Goal: Information Seeking & Learning: Learn about a topic

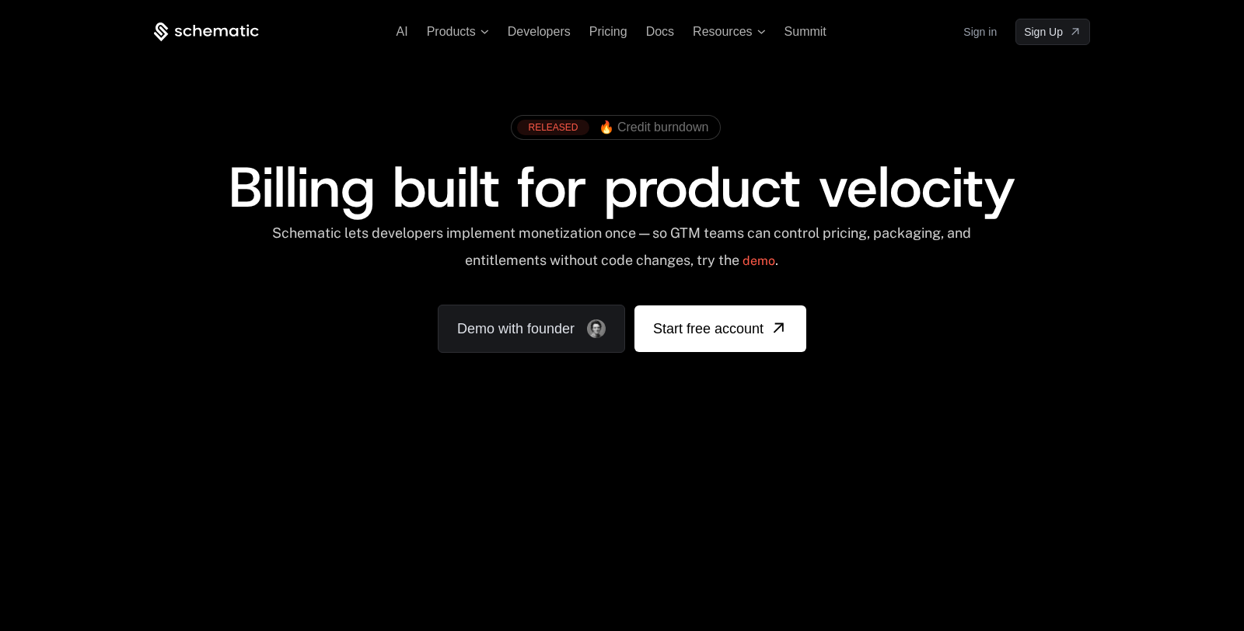
click at [478, 40] on div "AI Products Developers Pricing Docs Resources Summit Sign in Sign Up" at bounding box center [622, 32] width 936 height 26
click at [475, 29] on span "Products" at bounding box center [458, 32] width 62 height 14
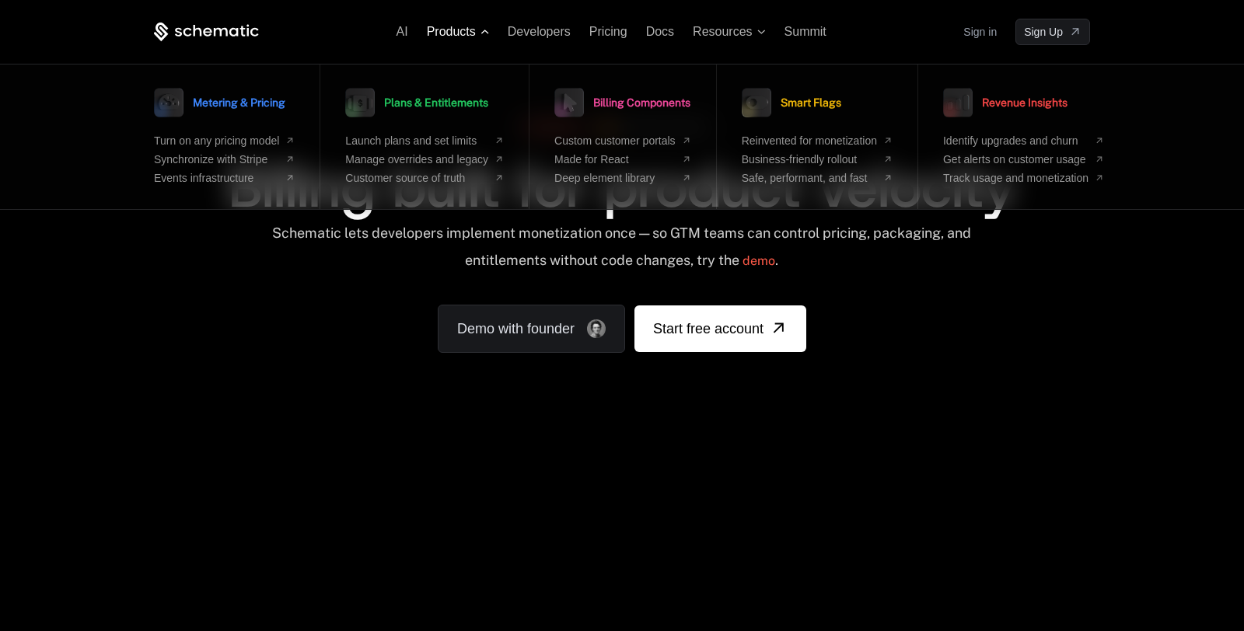
click at [450, 29] on span "Products" at bounding box center [451, 32] width 49 height 14
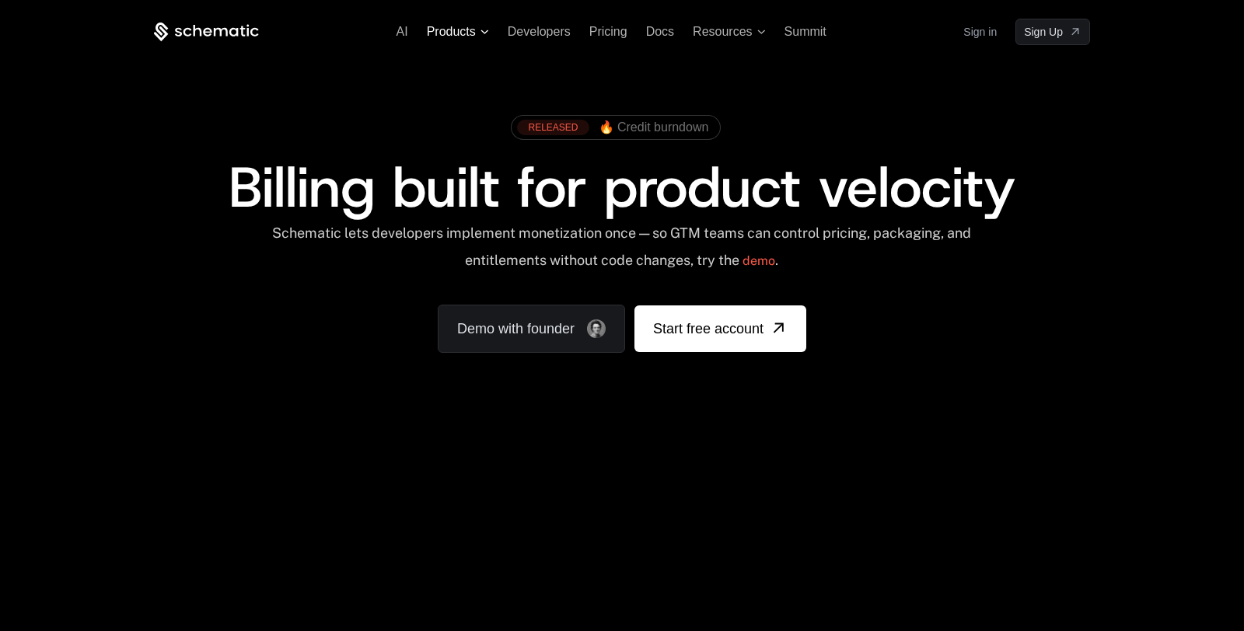
click at [450, 29] on span "Products" at bounding box center [451, 32] width 49 height 14
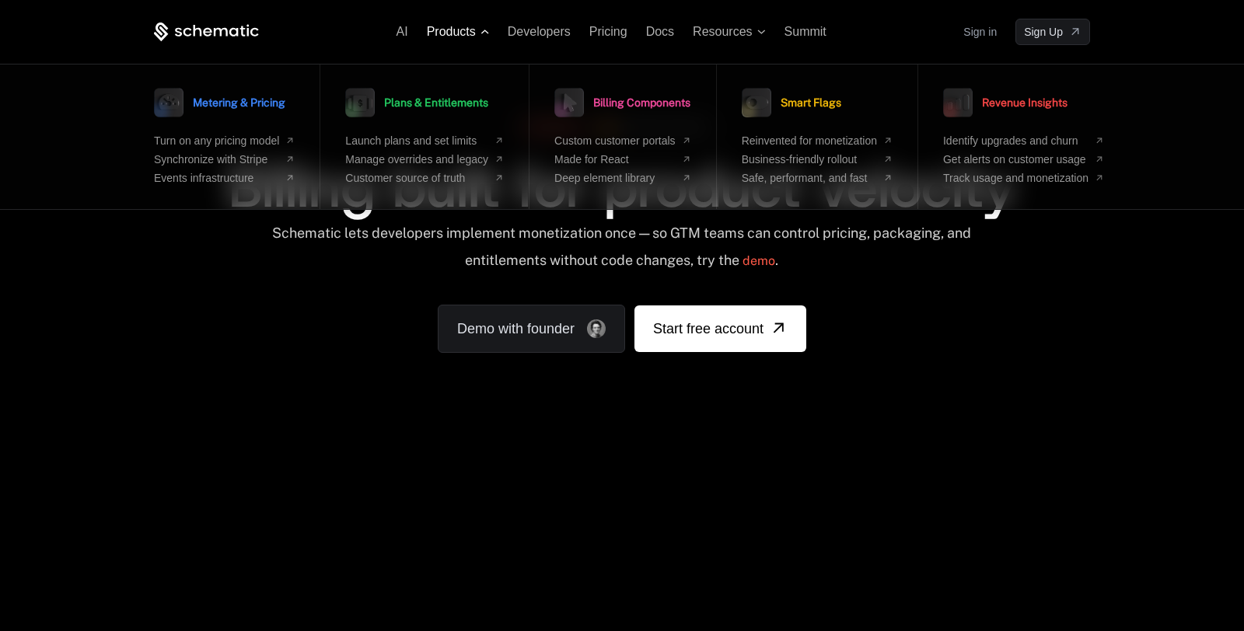
click at [450, 29] on span "Products" at bounding box center [451, 32] width 49 height 14
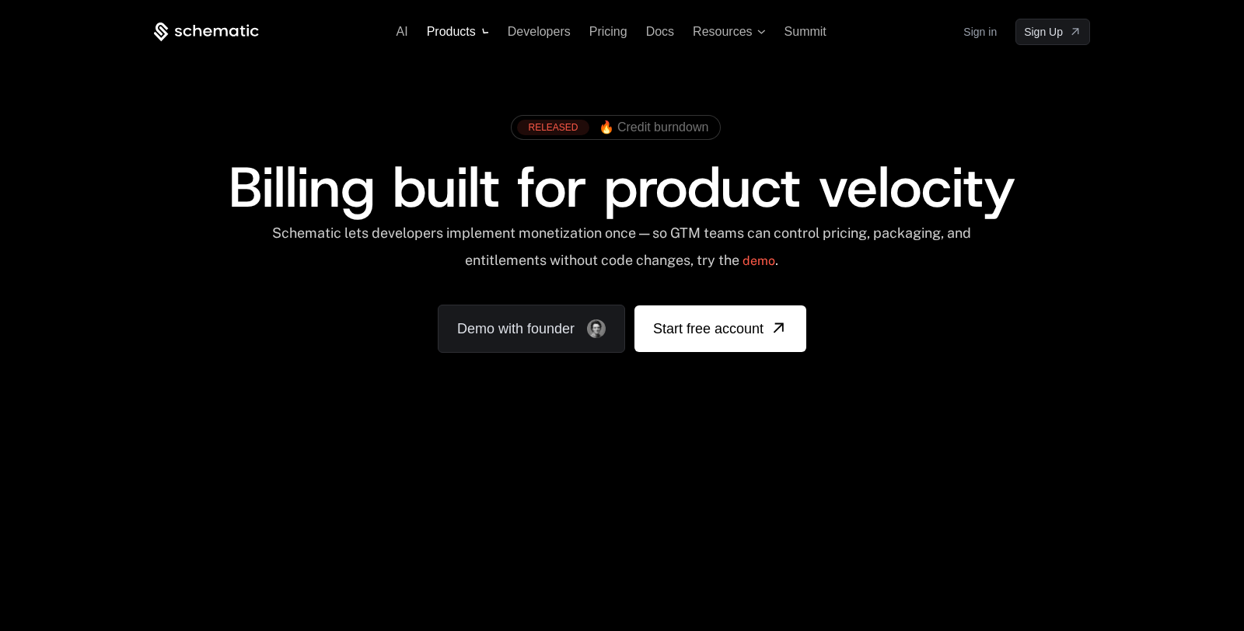
click at [450, 29] on span "Products" at bounding box center [451, 32] width 49 height 14
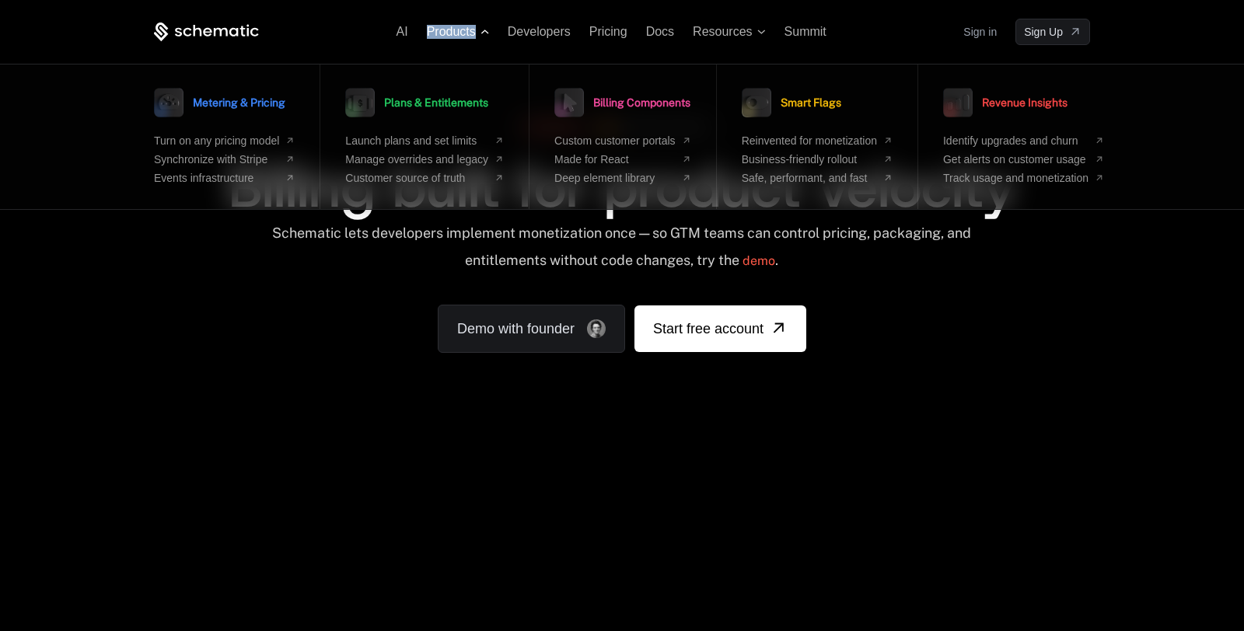
click at [481, 30] on icon at bounding box center [485, 32] width 9 height 5
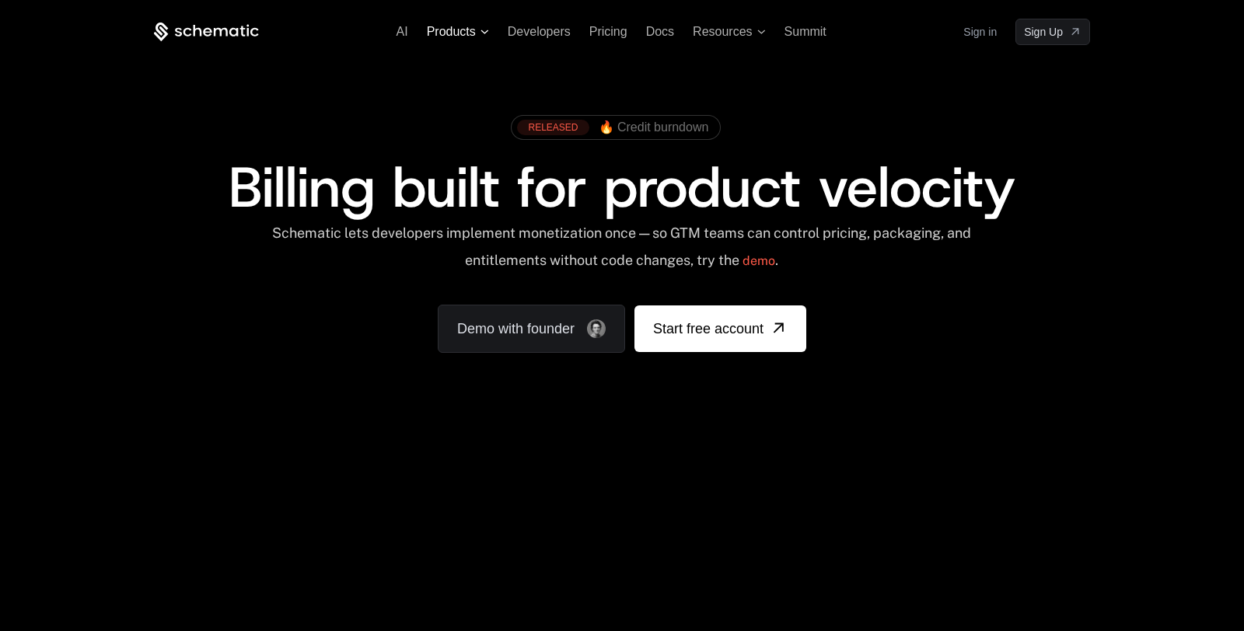
click at [481, 30] on icon at bounding box center [485, 32] width 9 height 5
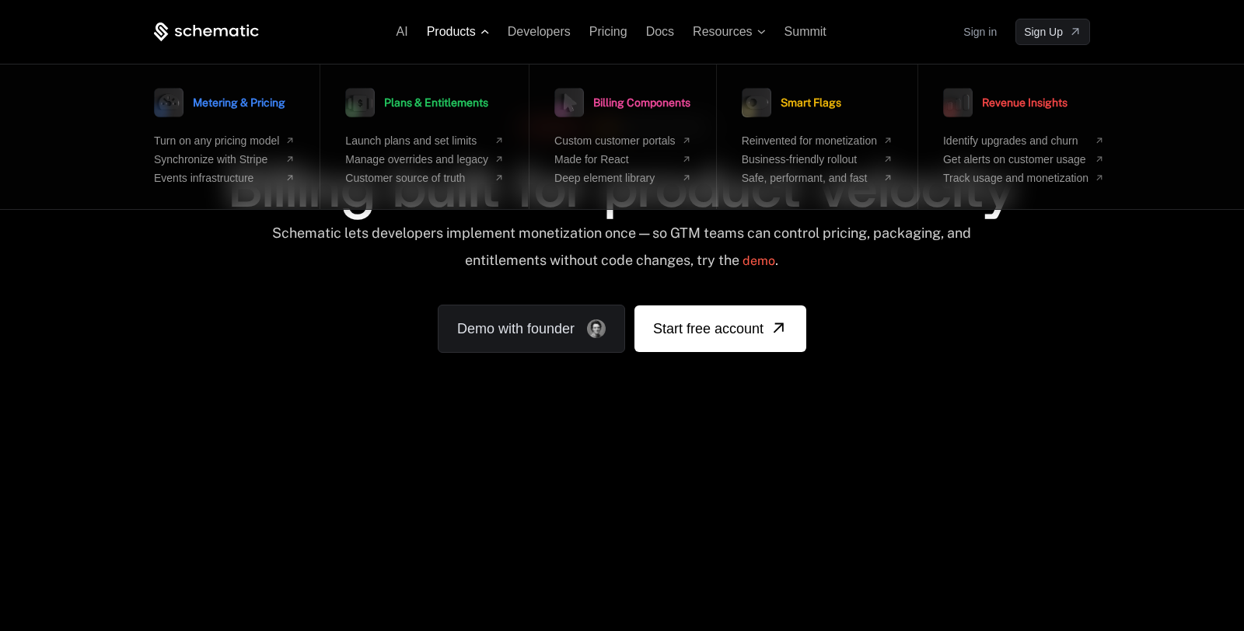
click at [434, 30] on span "Products" at bounding box center [451, 32] width 49 height 14
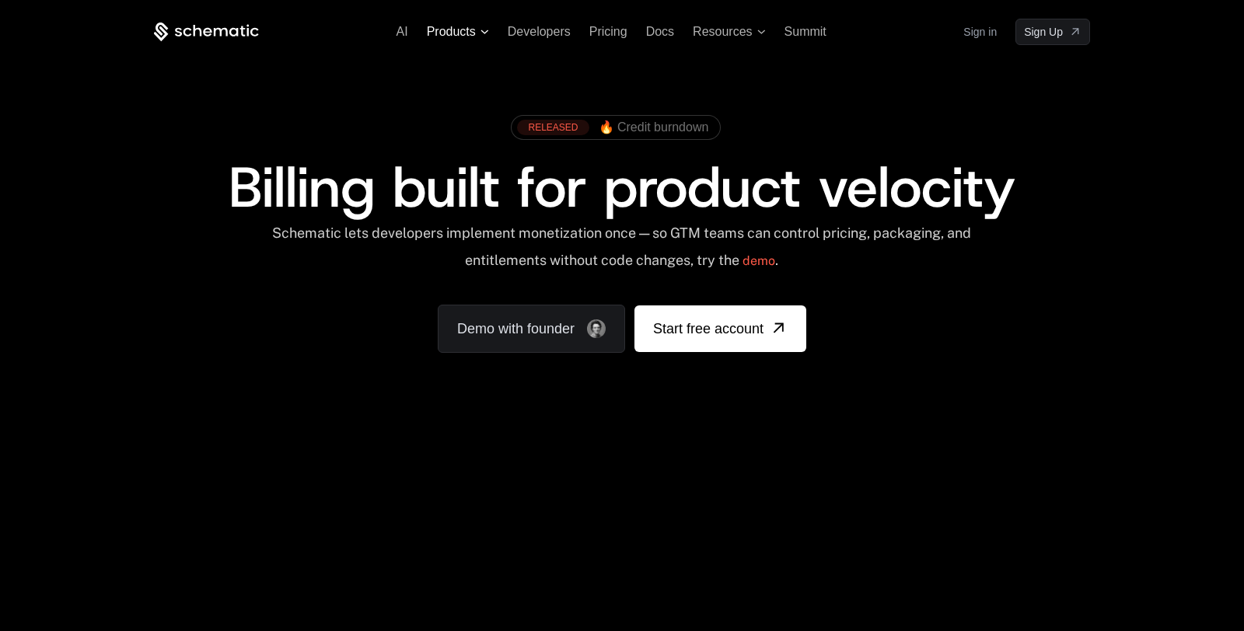
click at [434, 30] on span "Products" at bounding box center [451, 32] width 49 height 14
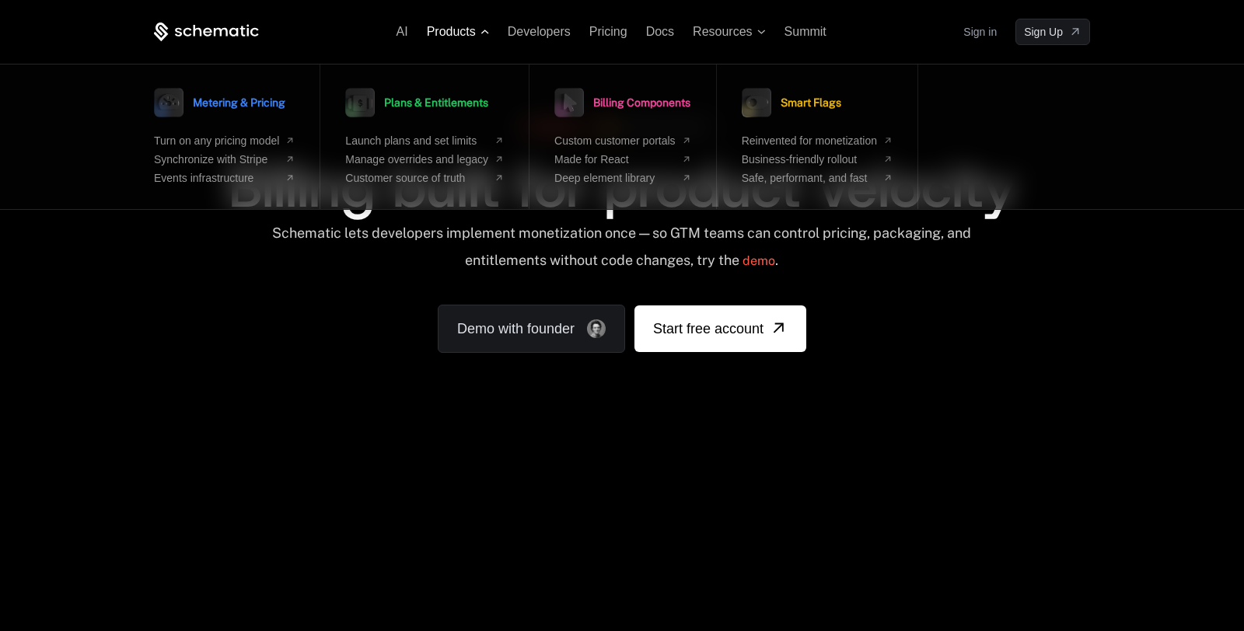
click at [434, 30] on span "Products" at bounding box center [451, 32] width 49 height 14
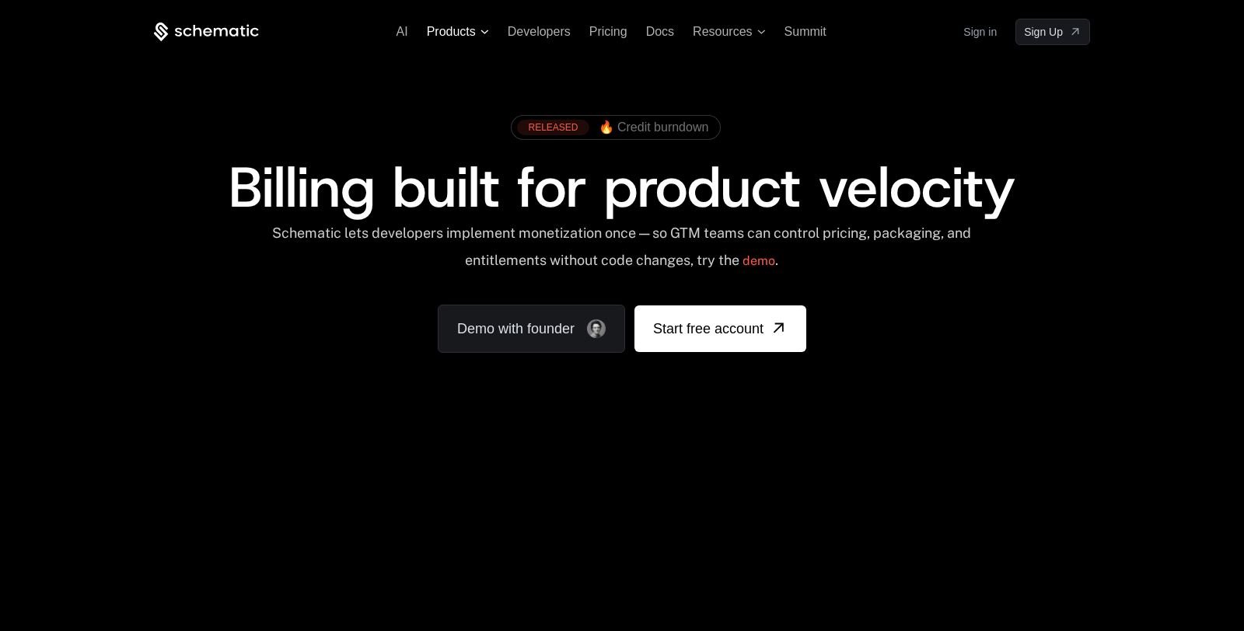
click at [434, 30] on span "Products" at bounding box center [451, 32] width 49 height 14
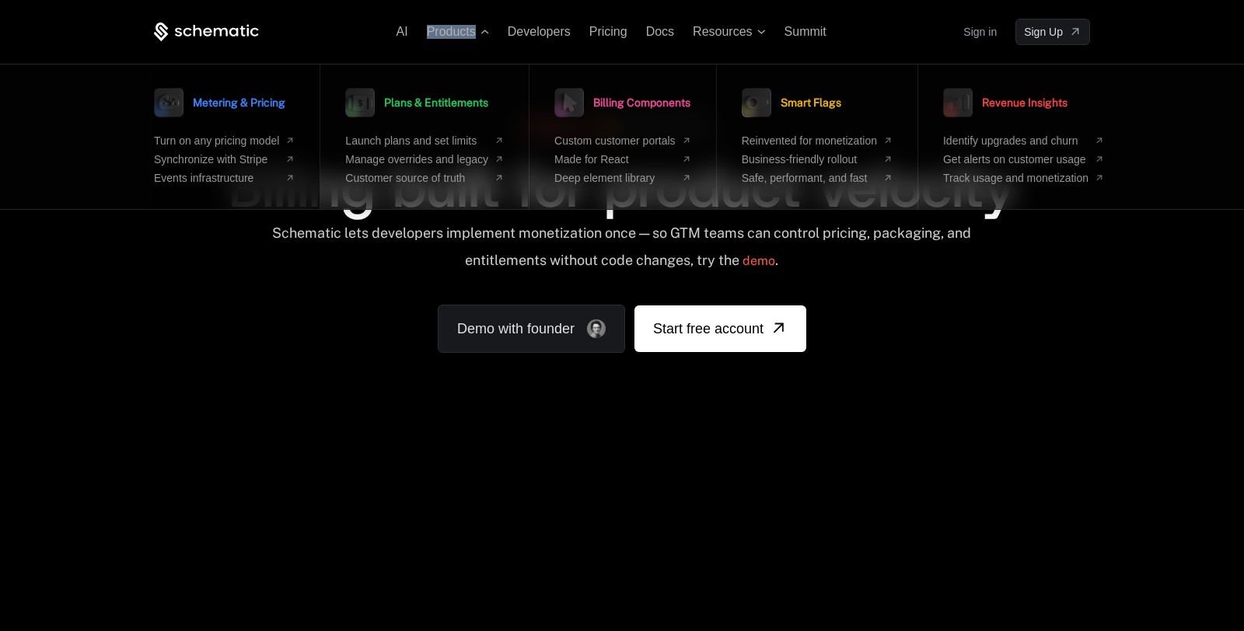
click at [236, 108] on span "Metering & Pricing" at bounding box center [239, 102] width 93 height 11
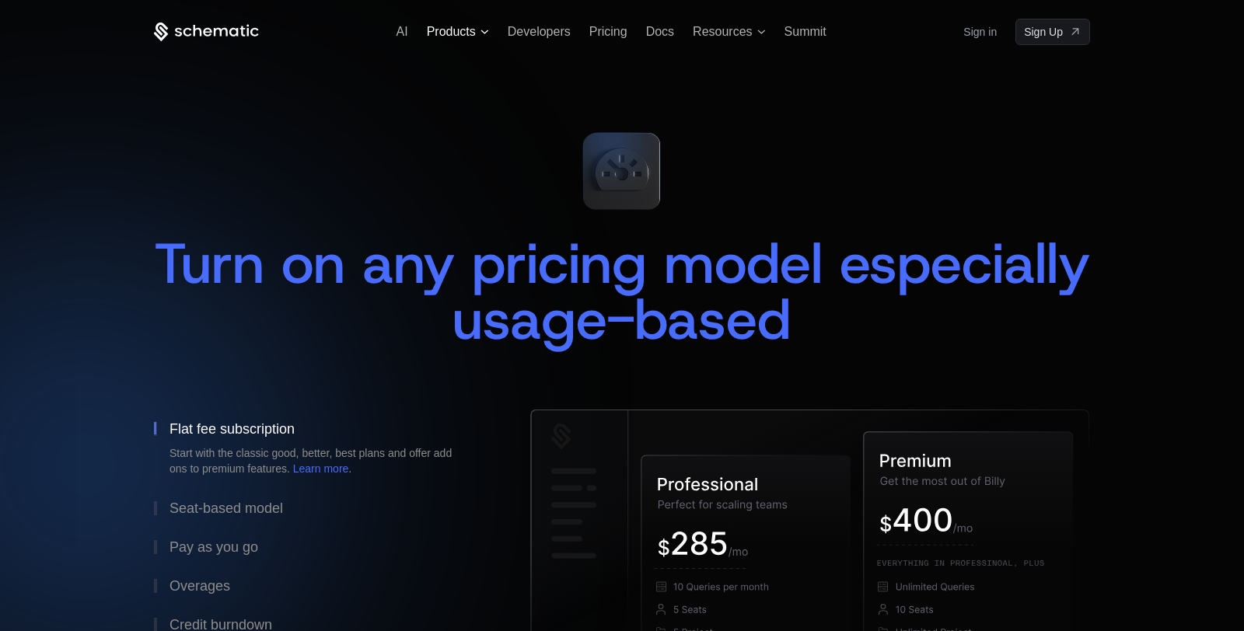
click at [449, 33] on span "Products" at bounding box center [451, 32] width 49 height 14
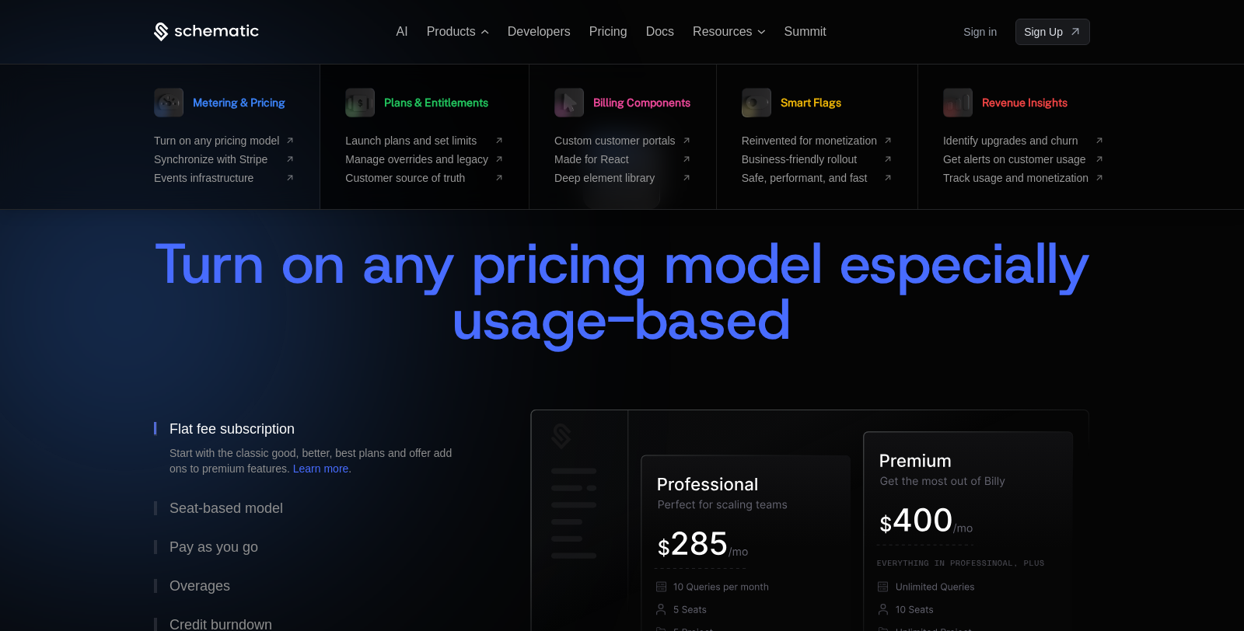
click at [446, 100] on span "Plans & Entitlements" at bounding box center [436, 102] width 104 height 11
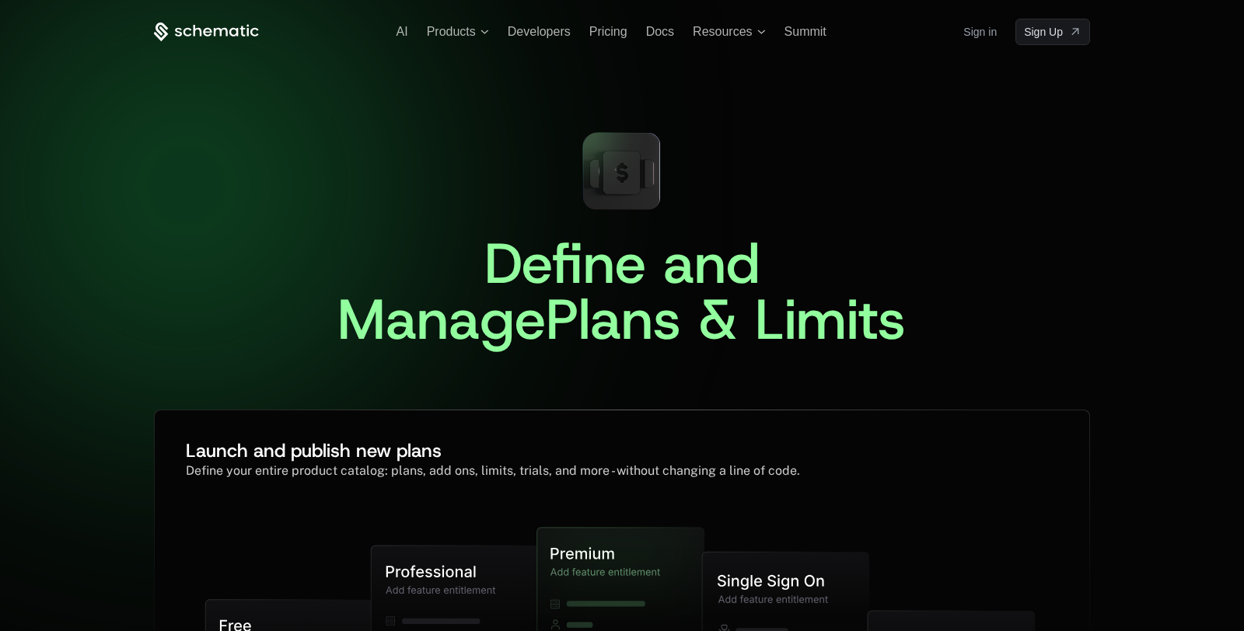
click at [467, 23] on div "AI Products Developers Pricing Docs Resources Summit Sign in Sign Up" at bounding box center [622, 32] width 936 height 26
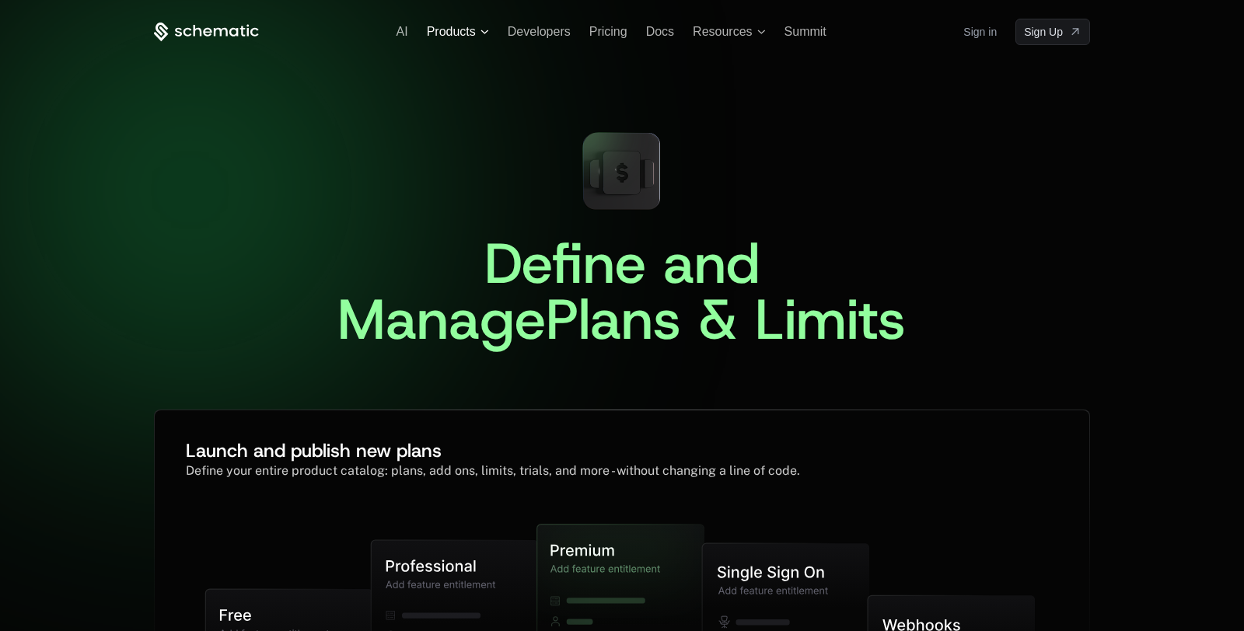
click at [467, 37] on span "Products" at bounding box center [451, 32] width 49 height 14
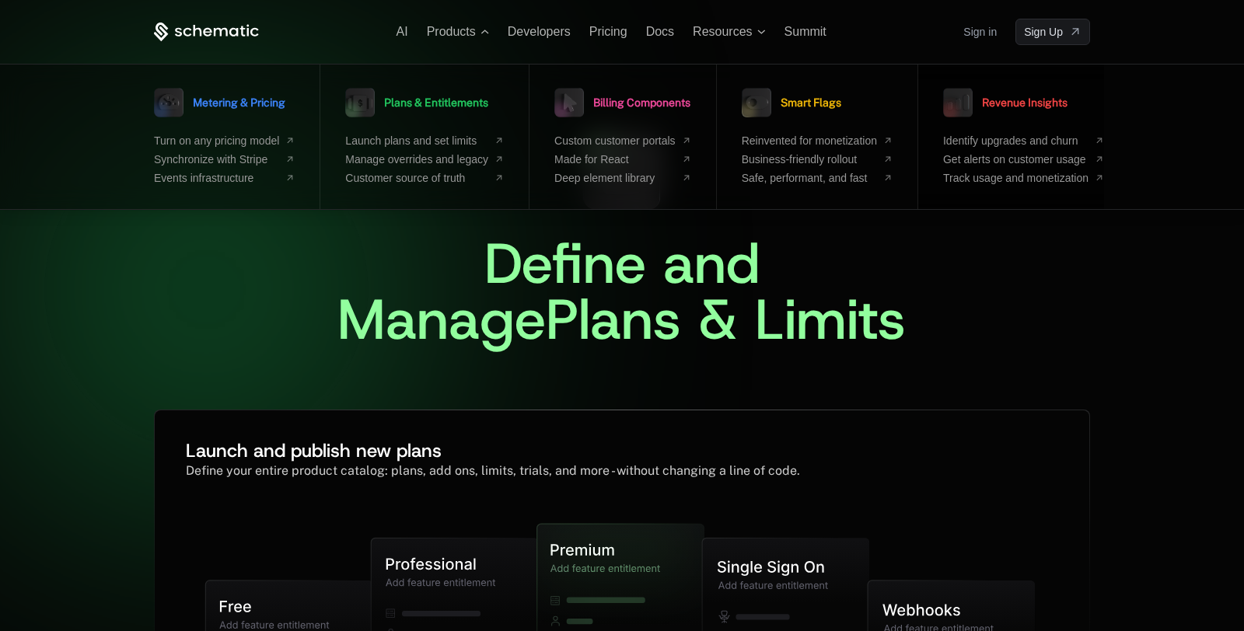
click at [977, 102] on icon at bounding box center [957, 102] width 39 height 39
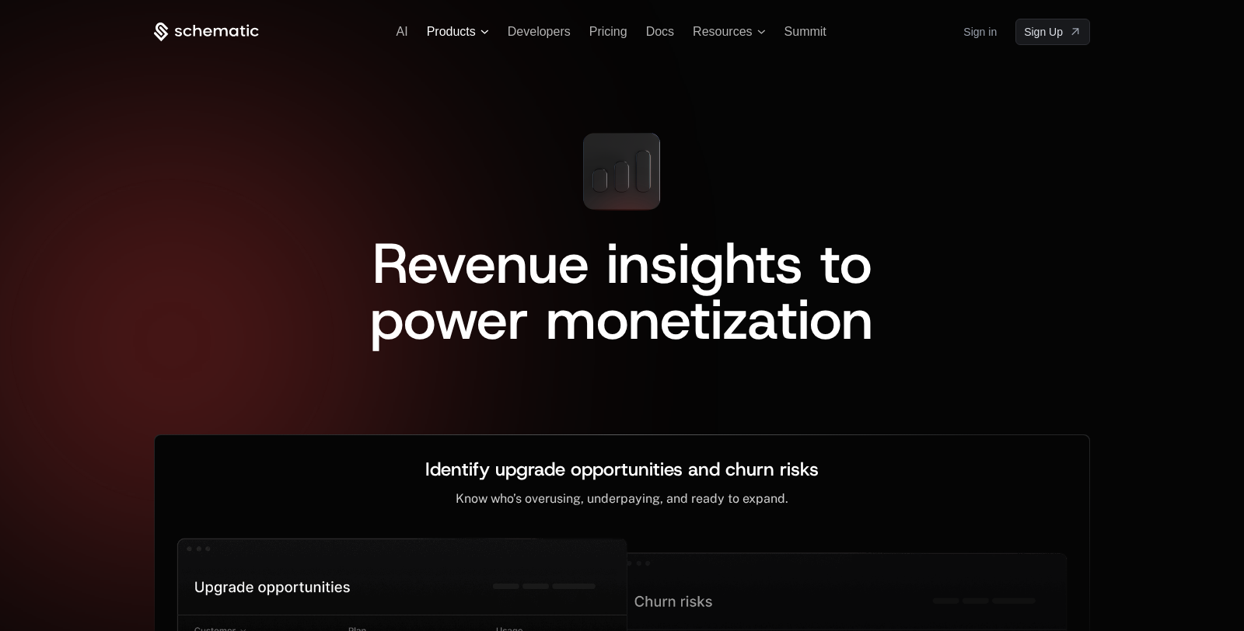
click at [478, 30] on span "Products" at bounding box center [458, 32] width 62 height 14
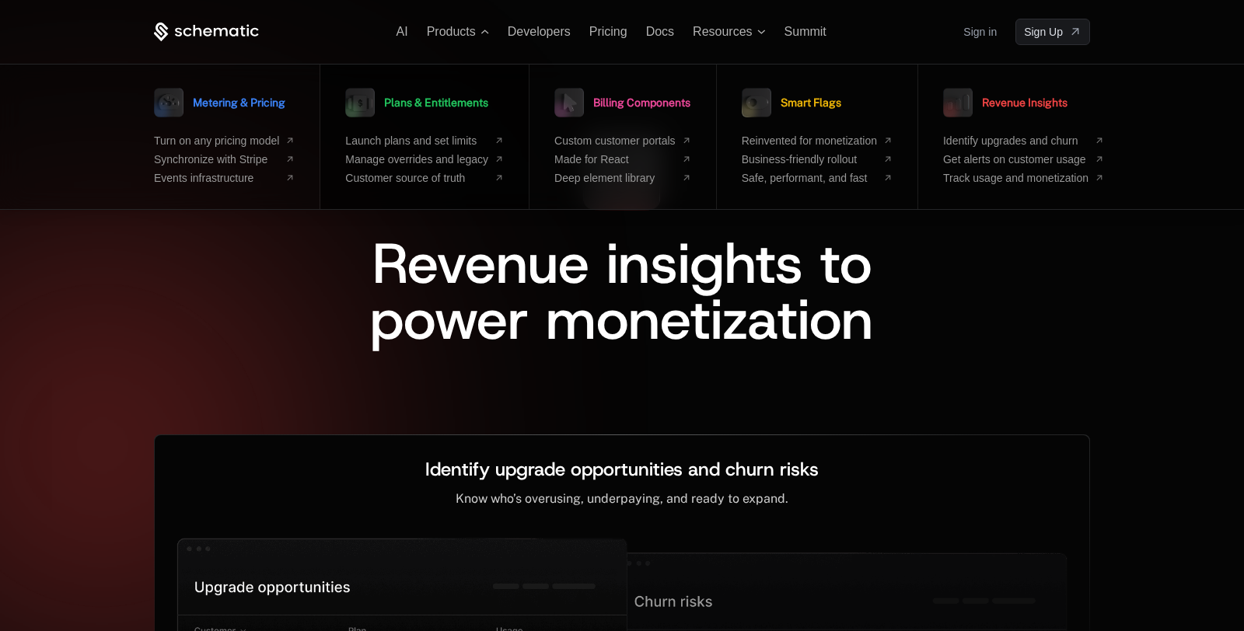
click at [400, 100] on span "Plans & Entitlements" at bounding box center [436, 102] width 104 height 11
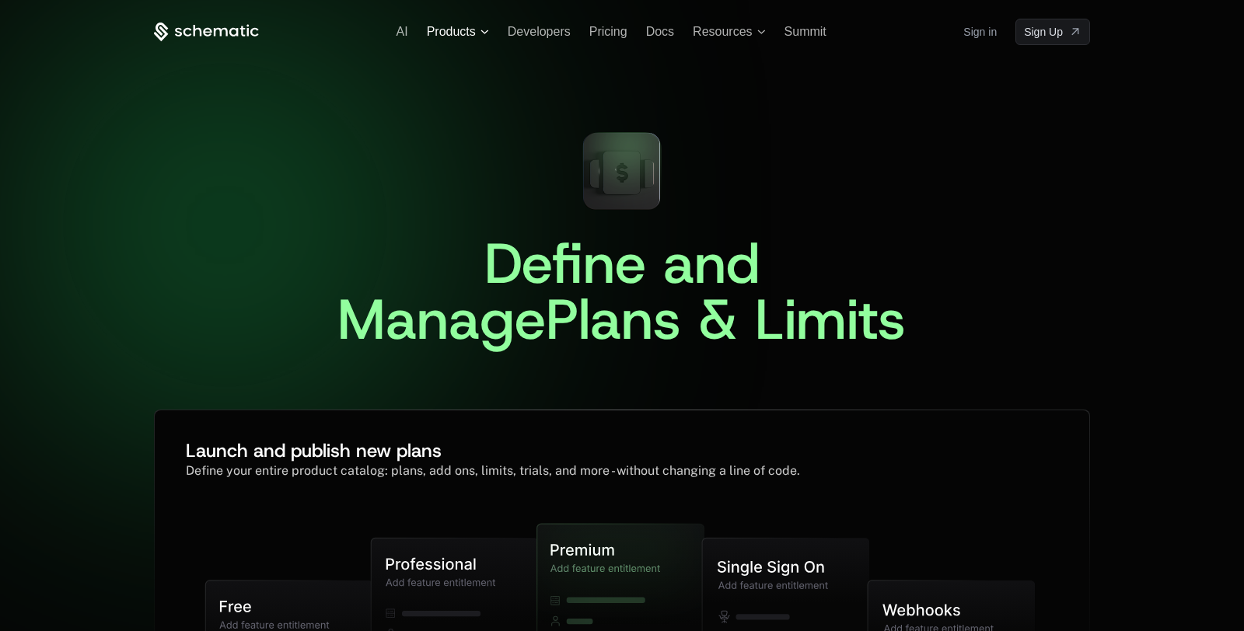
click at [466, 37] on span "Products" at bounding box center [451, 32] width 49 height 14
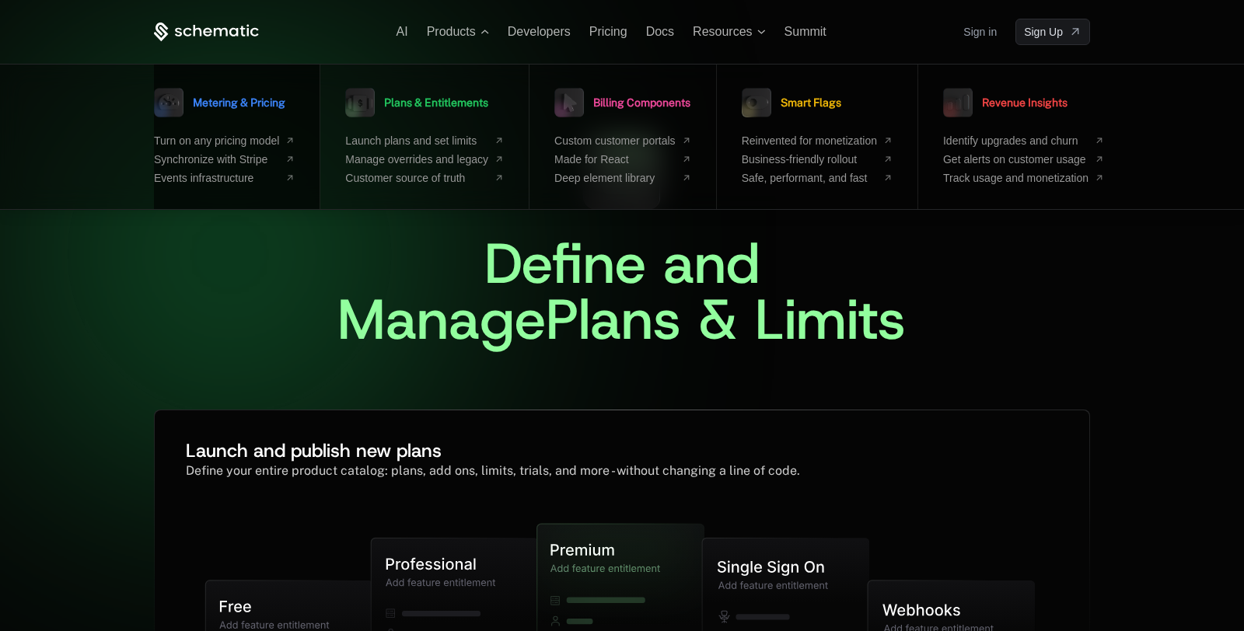
click at [254, 100] on span "Metering & Pricing" at bounding box center [239, 102] width 93 height 11
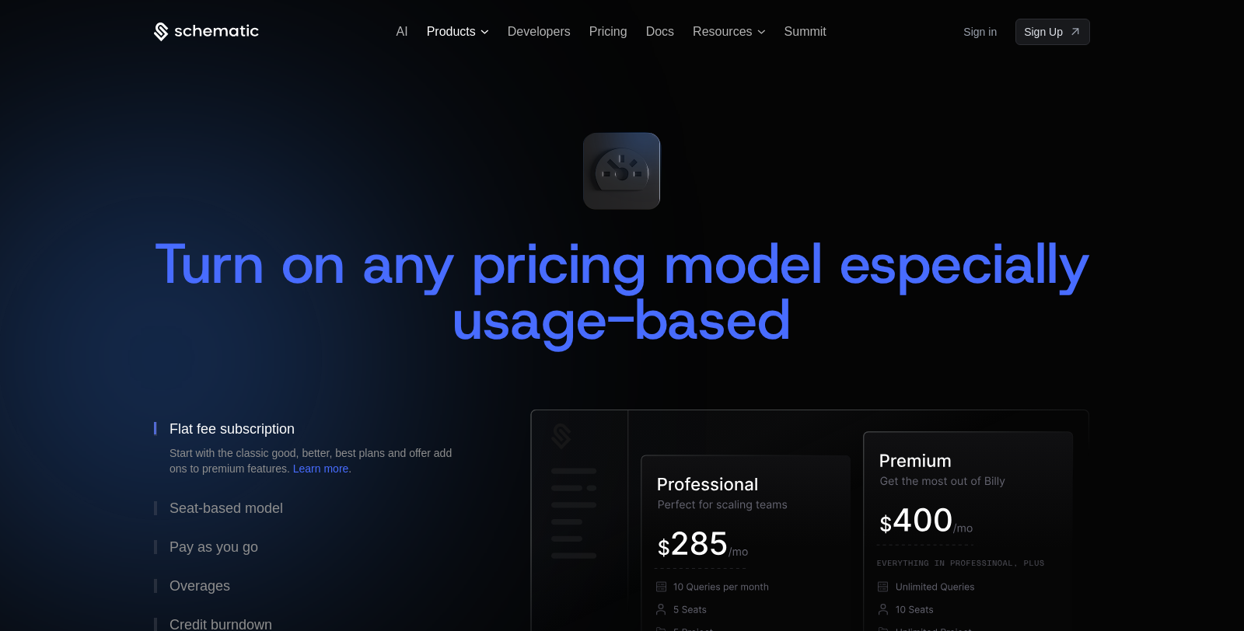
click at [456, 27] on span "Products" at bounding box center [451, 32] width 49 height 14
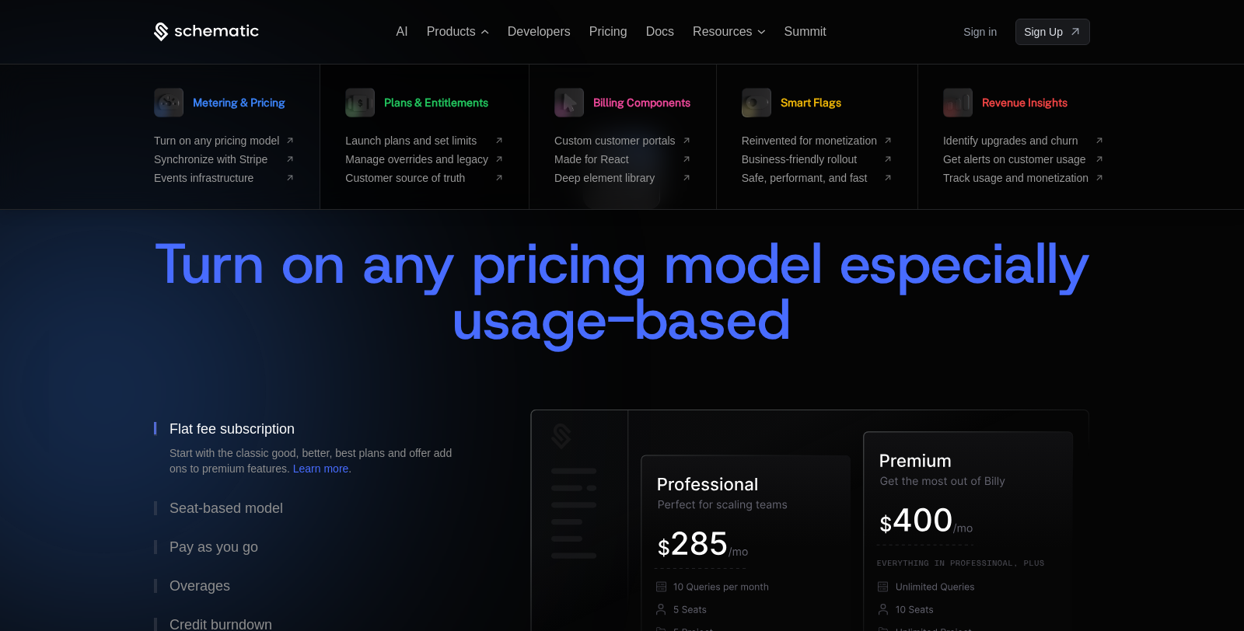
click at [440, 100] on span "Plans & Entitlements" at bounding box center [436, 102] width 104 height 11
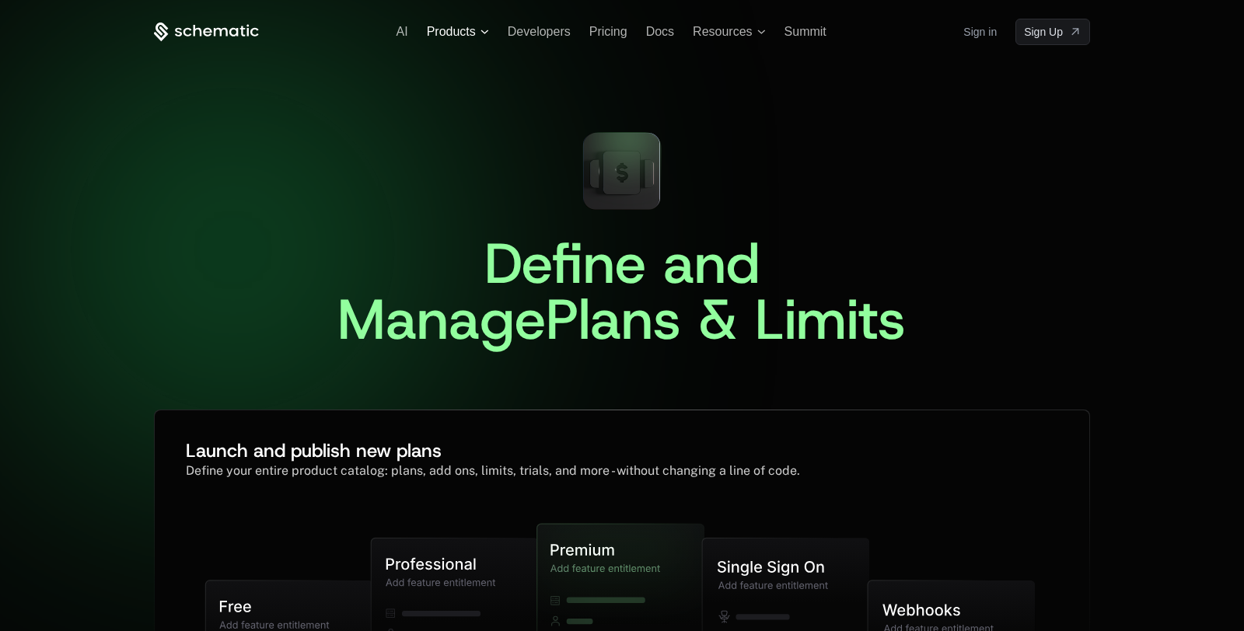
click at [470, 26] on span "Products" at bounding box center [451, 32] width 49 height 14
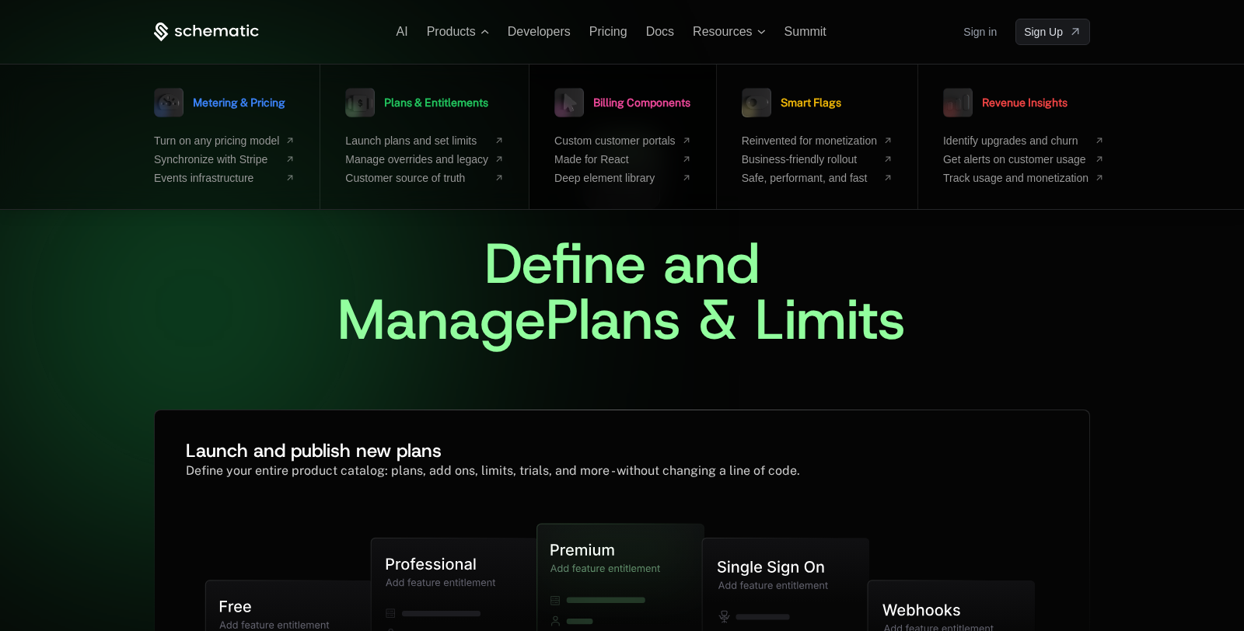
click at [657, 100] on span "Billing Components" at bounding box center [641, 102] width 97 height 11
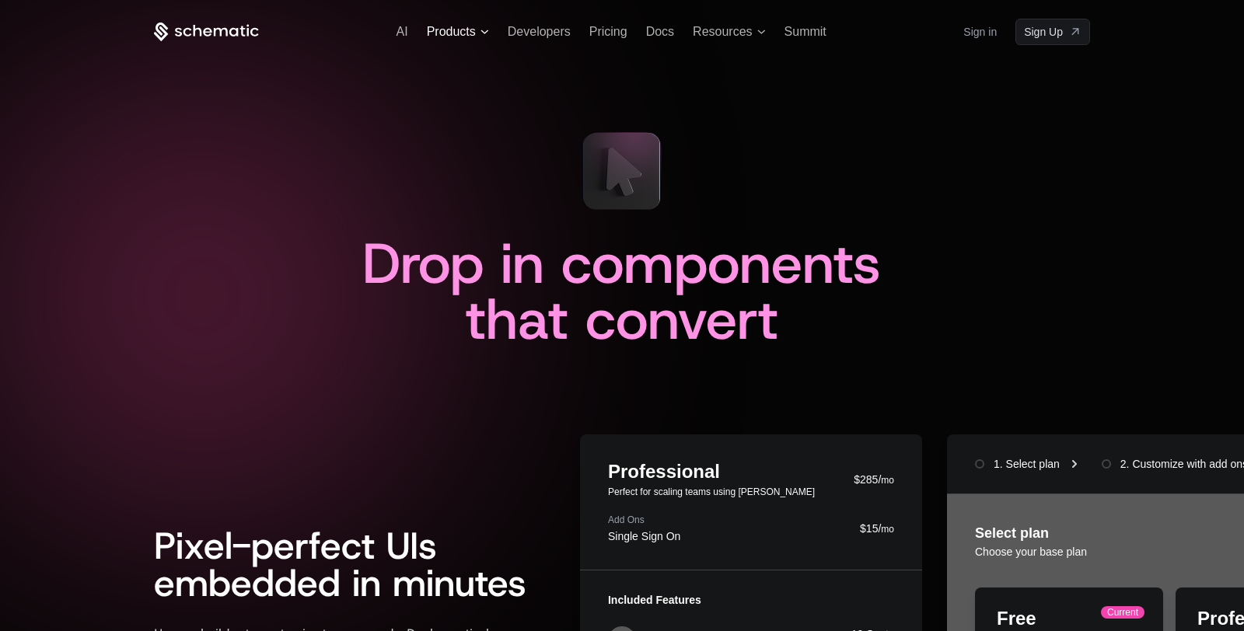
click at [484, 30] on icon at bounding box center [485, 32] width 9 height 5
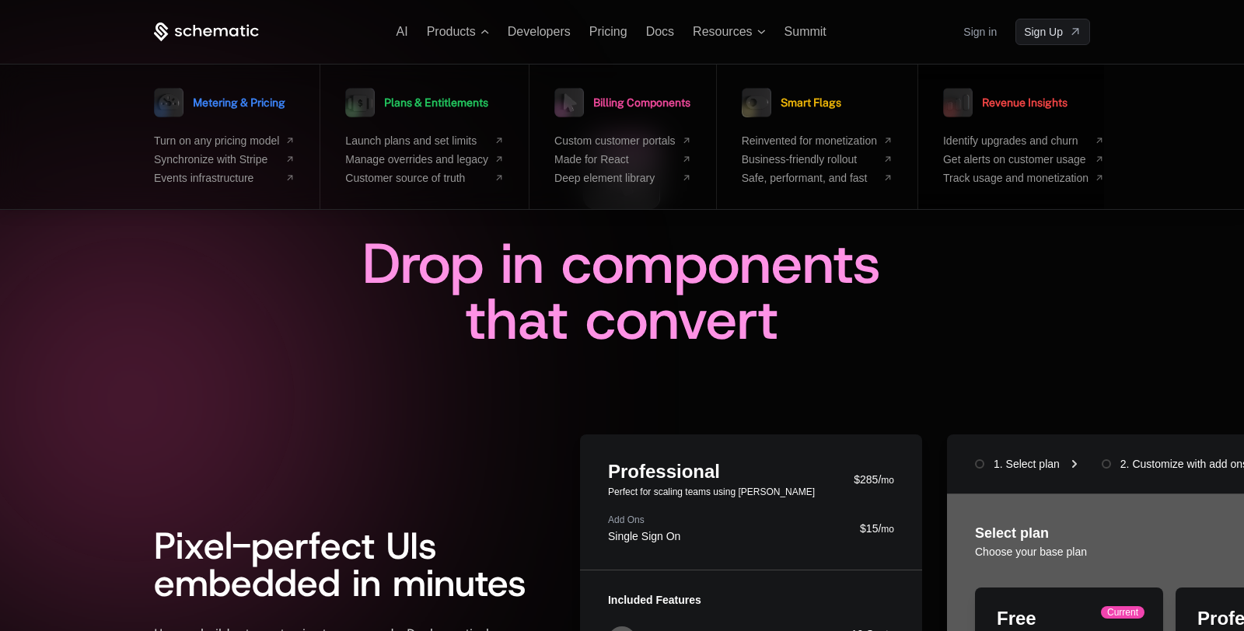
click at [980, 103] on link "Revenue Insights" at bounding box center [1005, 102] width 124 height 39
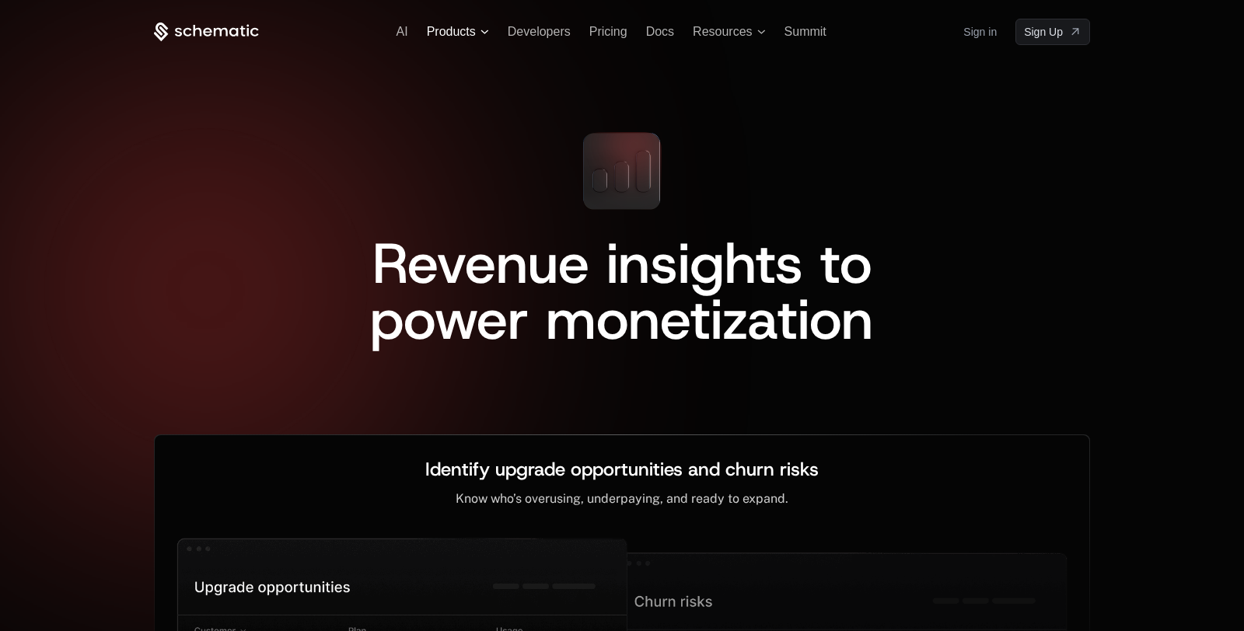
click at [467, 27] on span "Products" at bounding box center [451, 32] width 49 height 14
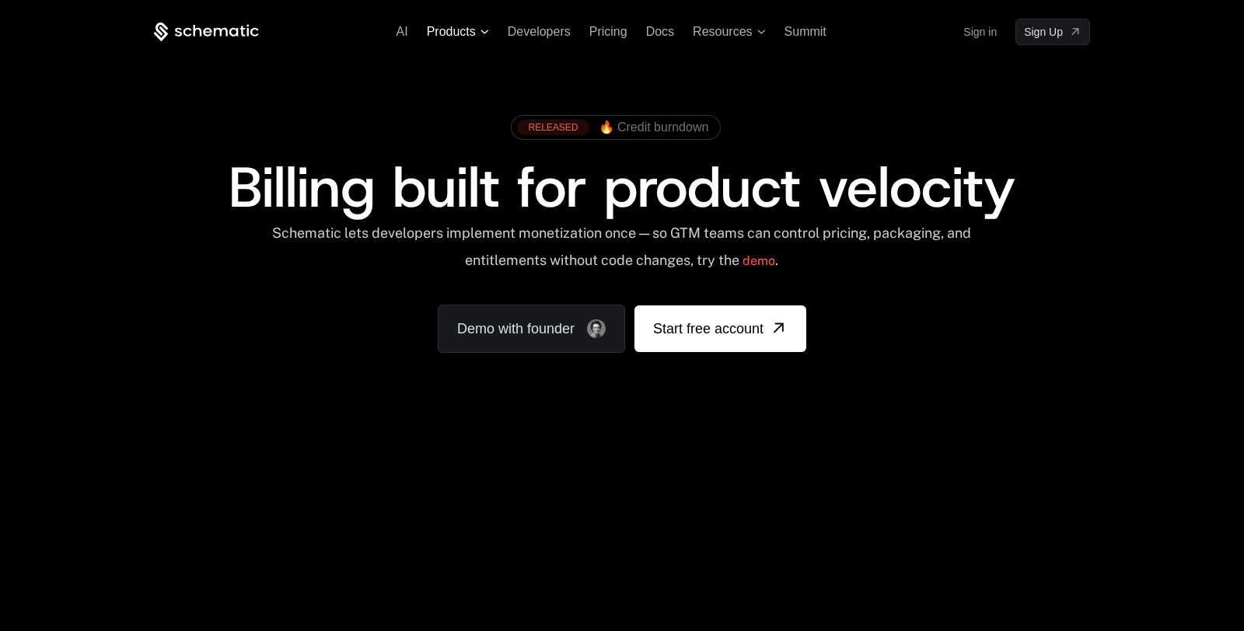
click at [465, 34] on span "Products" at bounding box center [451, 32] width 49 height 14
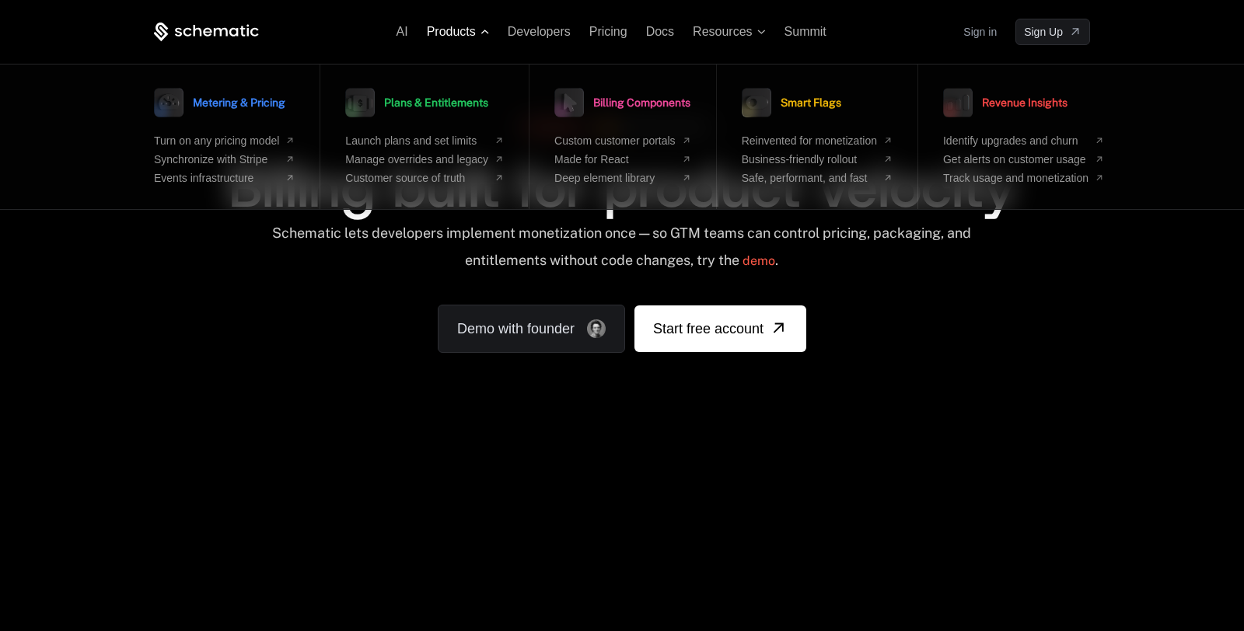
click at [465, 34] on span "Products" at bounding box center [451, 32] width 49 height 14
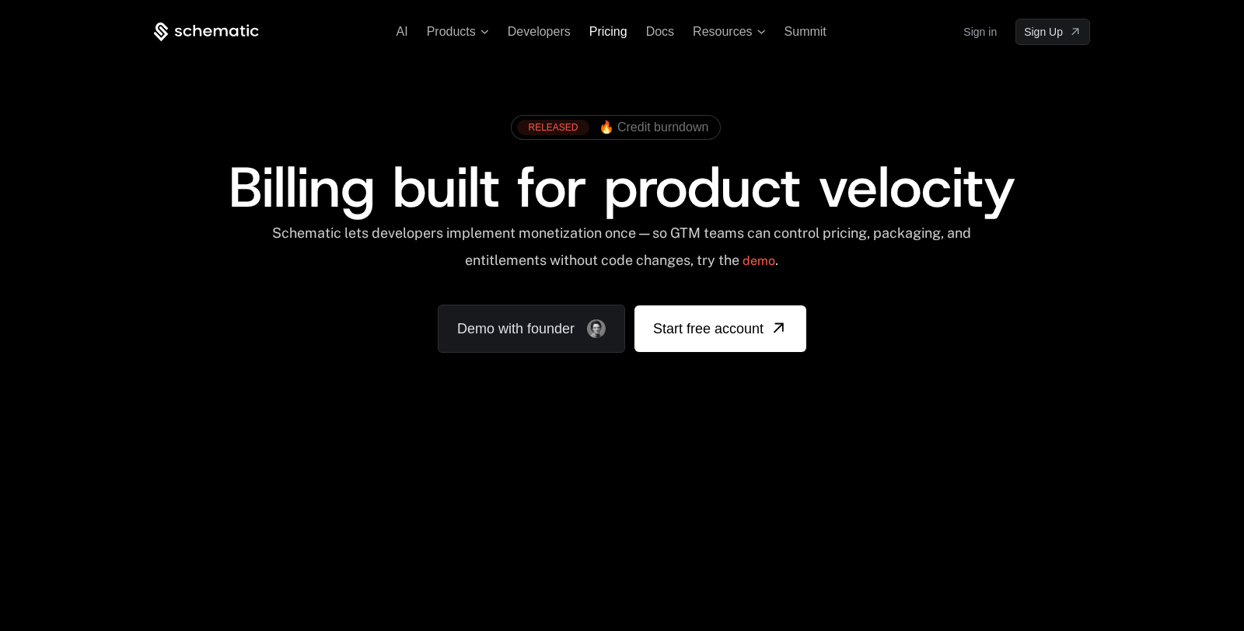
click at [606, 33] on span "Pricing" at bounding box center [608, 31] width 38 height 13
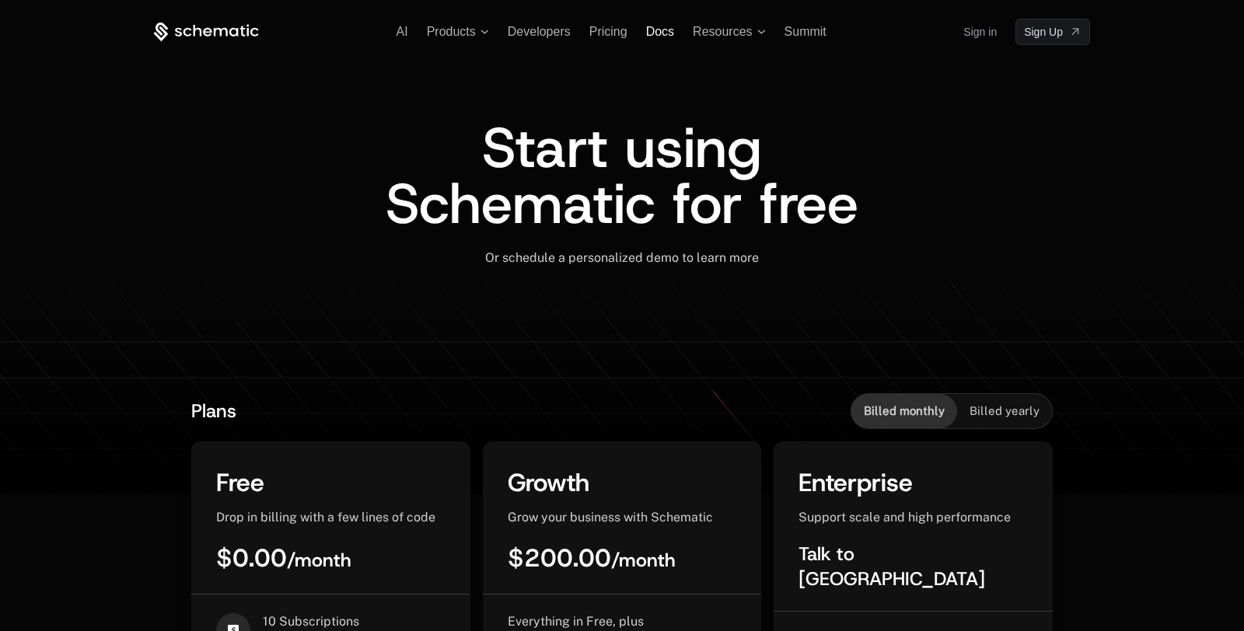
click at [647, 34] on span "Docs" at bounding box center [660, 31] width 28 height 13
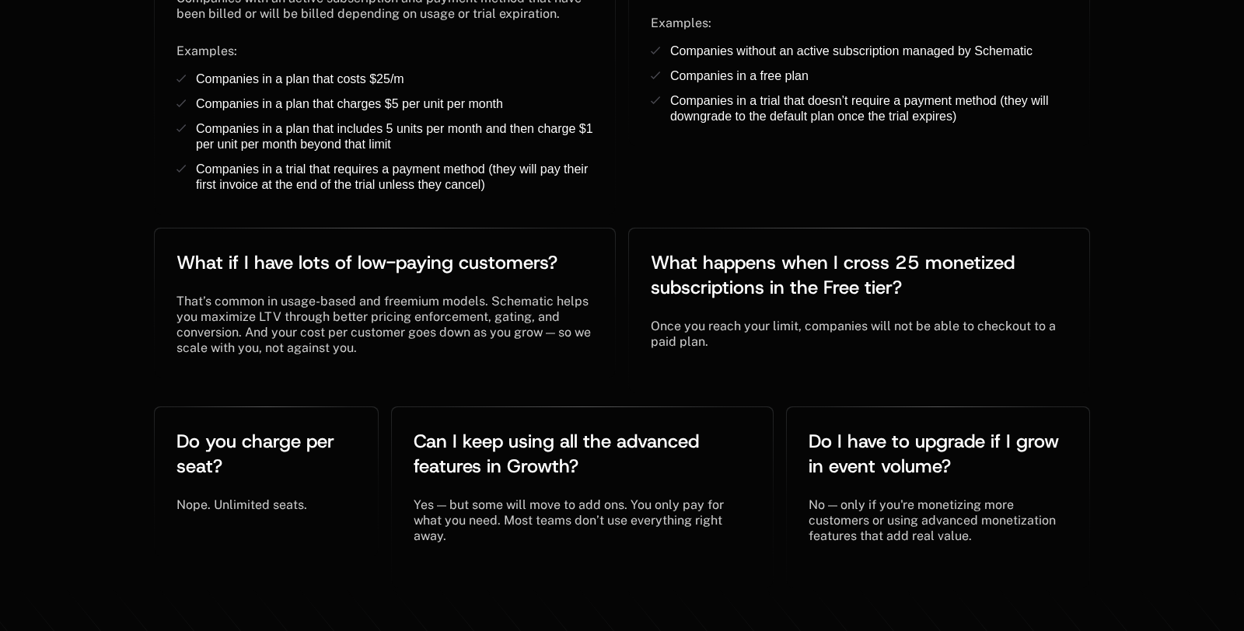
scroll to position [3618, 0]
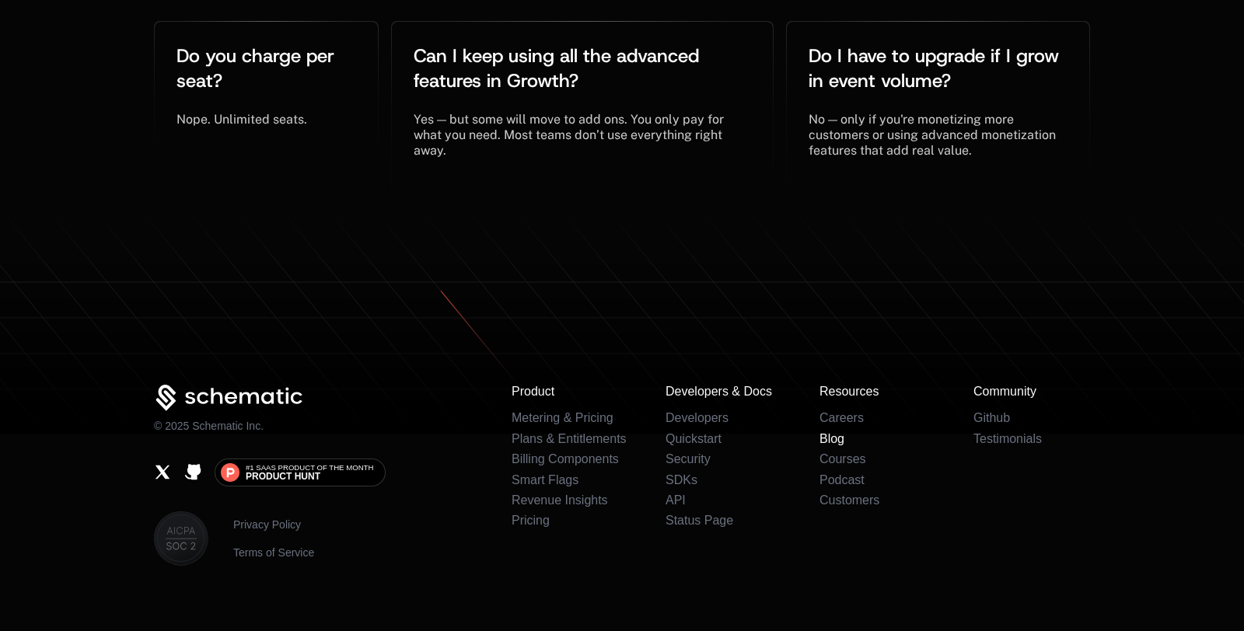
click at [834, 432] on link "Blog" at bounding box center [832, 438] width 25 height 13
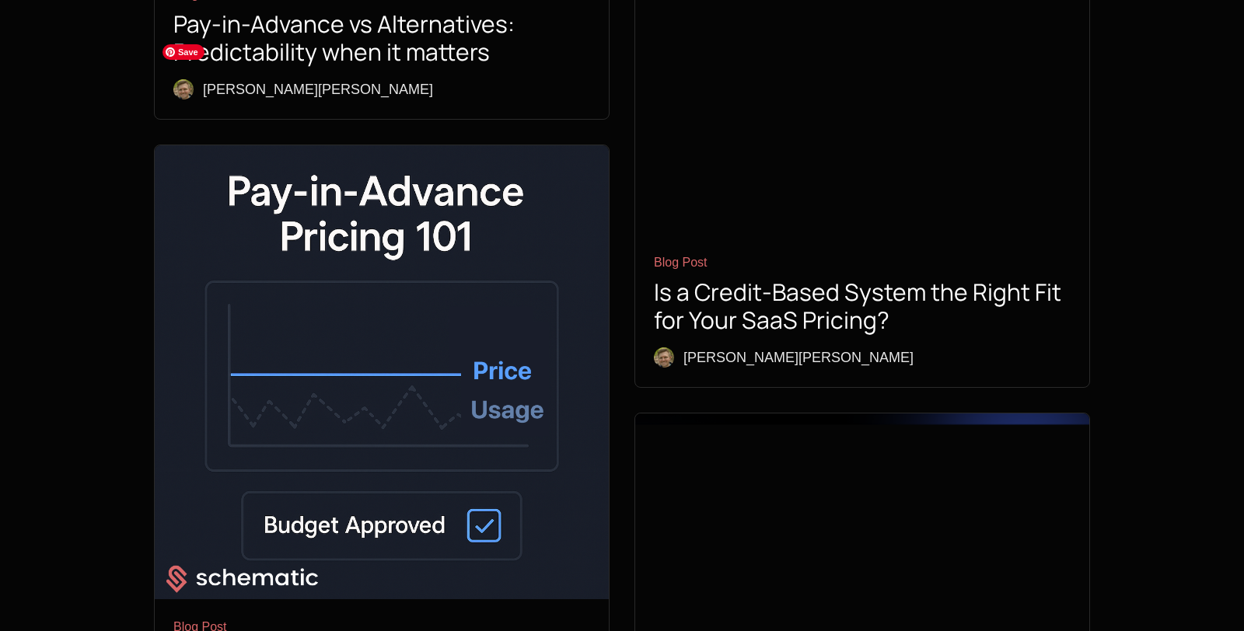
scroll to position [1087, 0]
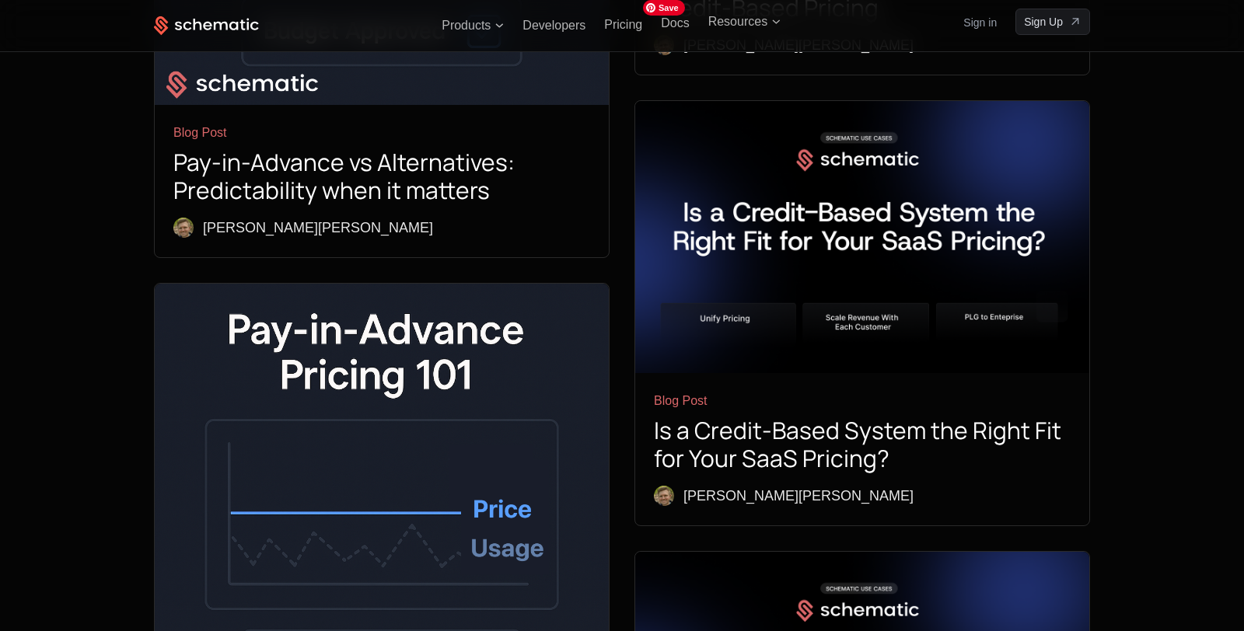
click at [851, 156] on img at bounding box center [862, 236] width 454 height 271
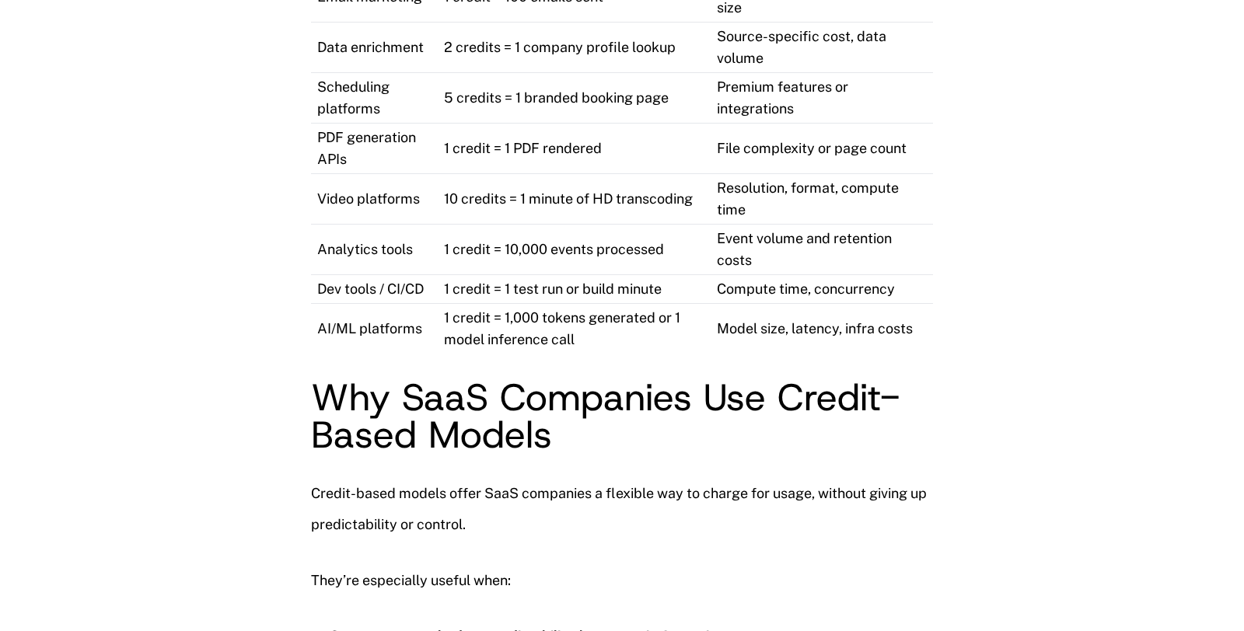
scroll to position [2026, 0]
